Goal: Task Accomplishment & Management: Complete application form

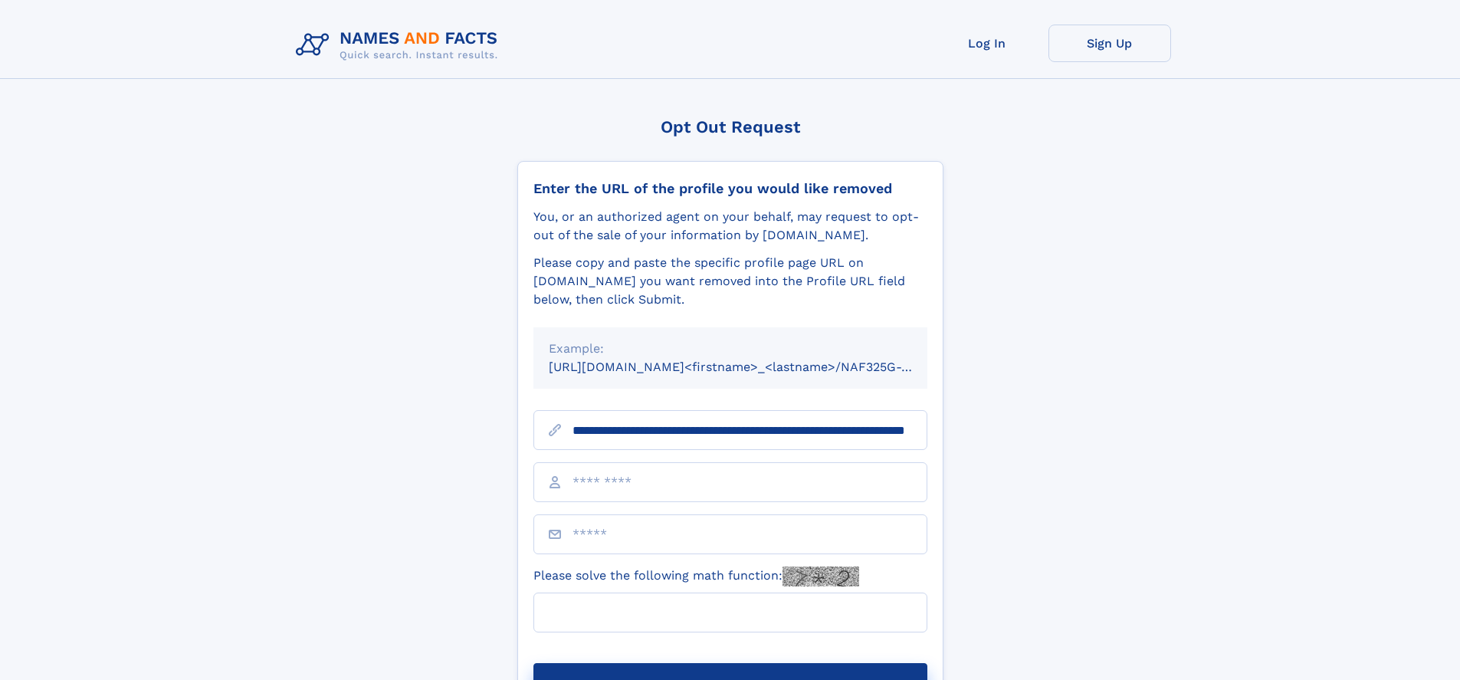
scroll to position [0, 151]
type input "**********"
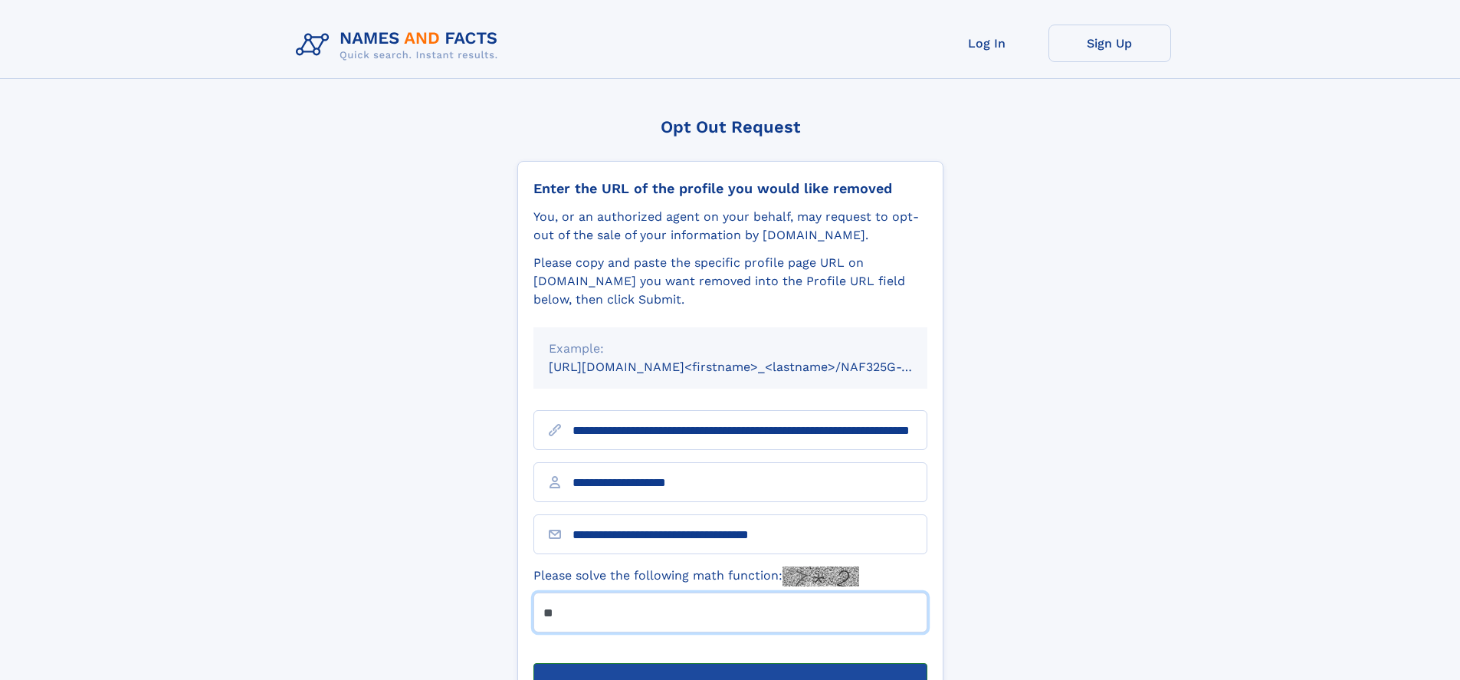
type input "**"
click at [730, 663] on button "Submit Opt Out Request" at bounding box center [731, 687] width 394 height 49
